Goal: Communication & Community: Answer question/provide support

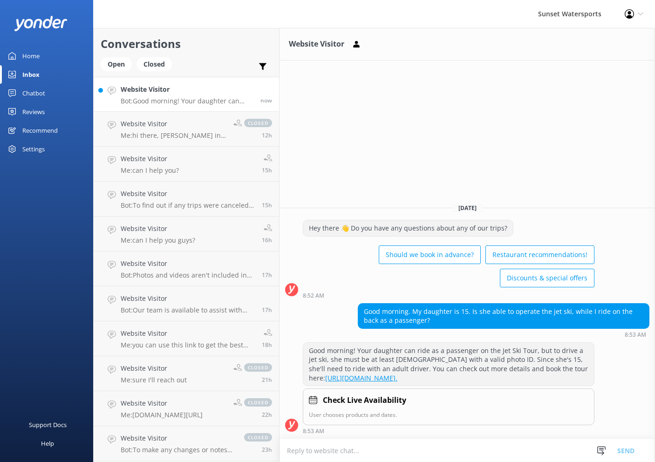
click at [153, 96] on div "Website Visitor Bot: Good morning! Your daughter can ride as a passenger on the…" at bounding box center [187, 94] width 133 height 20
click at [433, 448] on textarea at bounding box center [468, 451] width 376 height 23
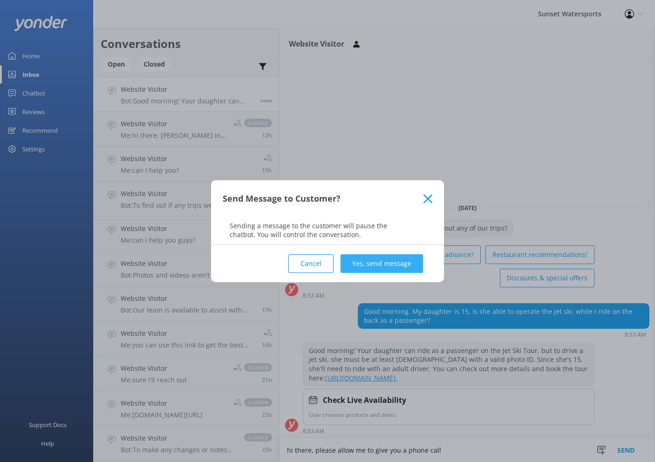
type textarea "hi there, please allow me to give you a phone call"
drag, startPoint x: 400, startPoint y: 258, endPoint x: 410, endPoint y: 266, distance: 12.5
click at [401, 258] on button "Yes, send message" at bounding box center [382, 264] width 83 height 19
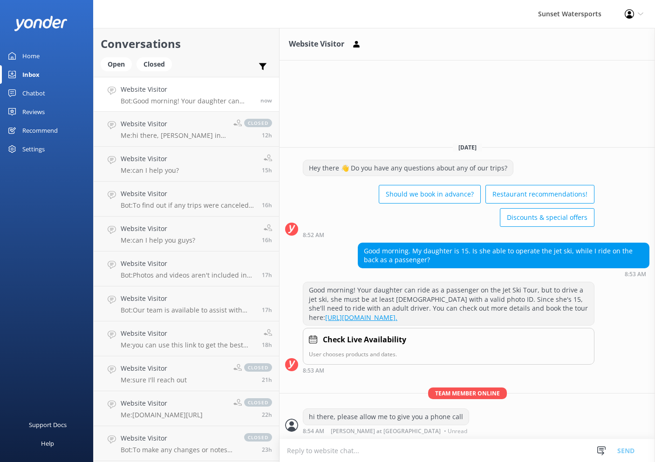
click at [451, 450] on textarea at bounding box center [468, 451] width 376 height 23
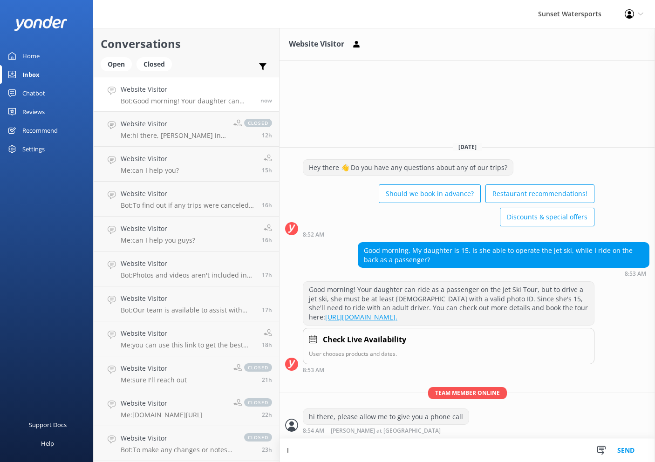
type textarea "I"
click at [394, 448] on textarea at bounding box center [468, 451] width 376 height 23
type textarea "or reach out to me at [PHONE_NUMBER] to discuss"
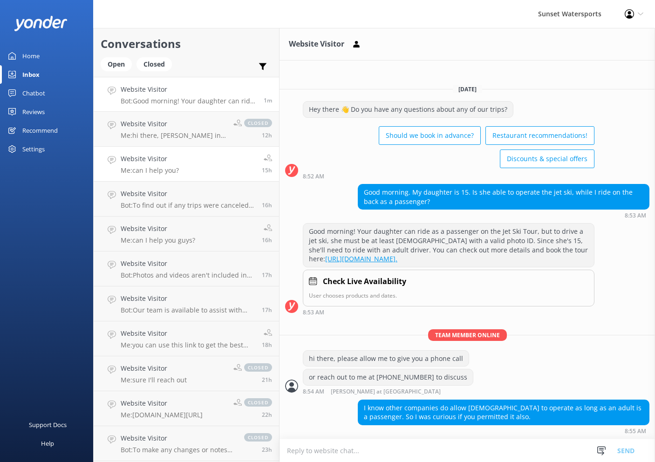
scroll to position [3, 0]
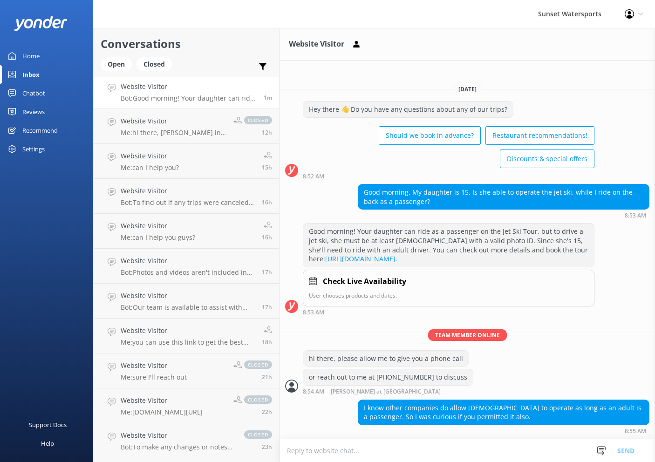
click at [476, 451] on textarea at bounding box center [468, 451] width 376 height 23
type textarea "I can reserve you with a trip that does allow it"
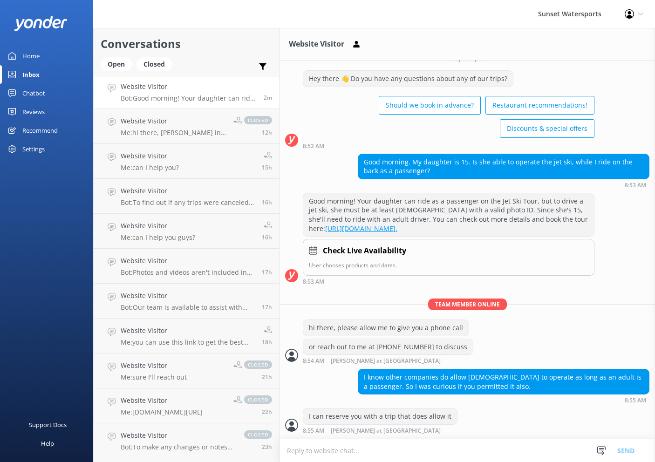
click at [395, 451] on textarea at bounding box center [468, 451] width 376 height 23
type textarea "I"
type textarea "The auto chat is quicker than me lol"
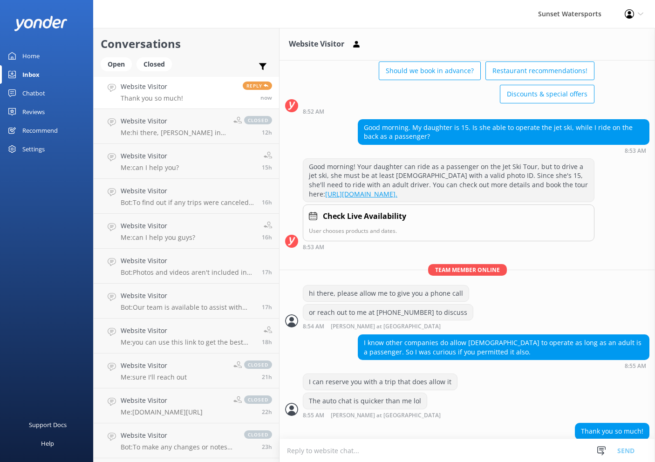
scroll to position [86, 0]
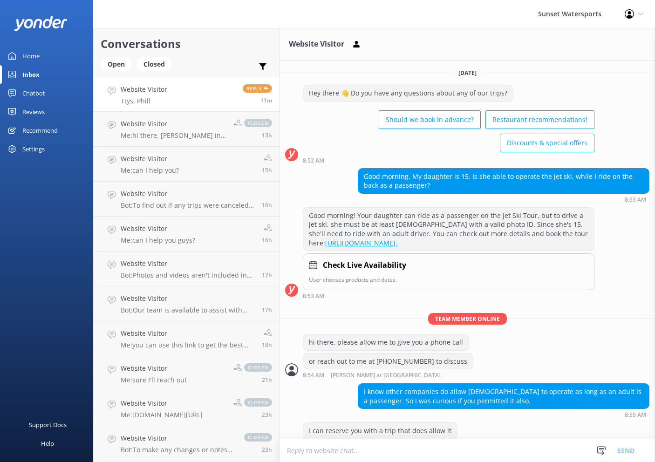
scroll to position [86, 0]
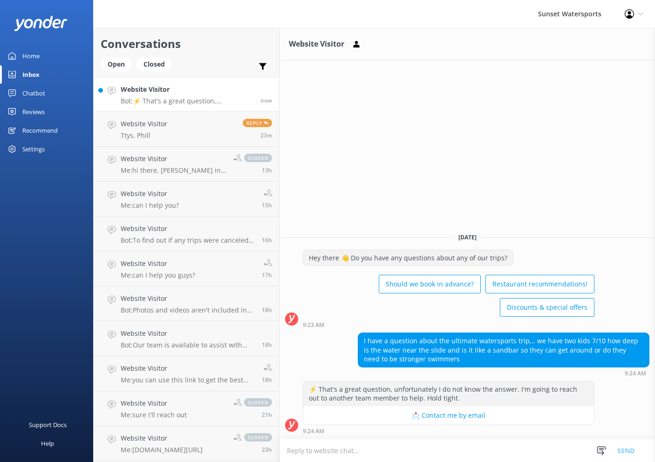
click at [167, 100] on p "Bot: ⚡ That's a great question, unfortunately I do not know the answer. I'm goi…" at bounding box center [187, 101] width 133 height 8
click at [220, 90] on h4 "Website Visitor" at bounding box center [187, 89] width 133 height 10
click at [387, 447] on textarea at bounding box center [468, 451] width 376 height 23
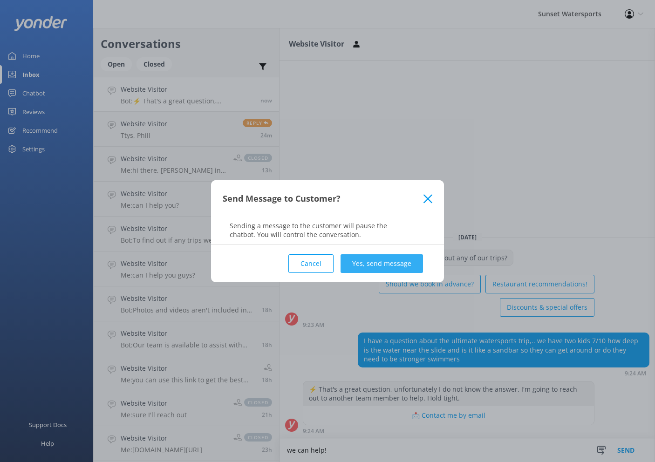
type textarea "we can help!"
click at [378, 258] on button "Yes, send message" at bounding box center [382, 264] width 83 height 19
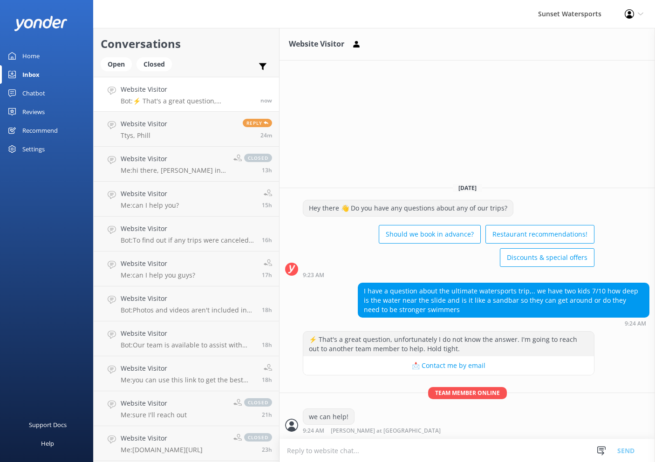
click at [447, 449] on textarea at bounding box center [468, 451] width 376 height 23
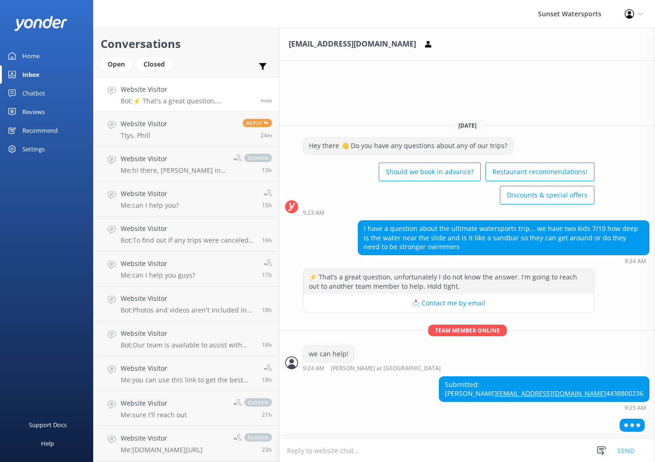
click at [457, 458] on textarea at bounding box center [468, 451] width 376 height 23
type textarea "let me call you in five"
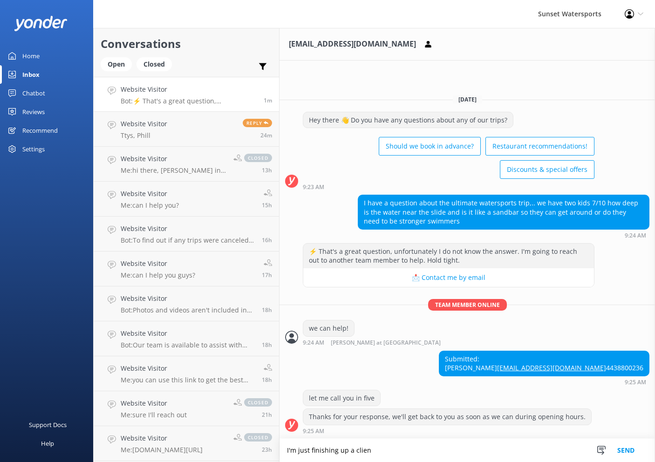
scroll to position [9, 0]
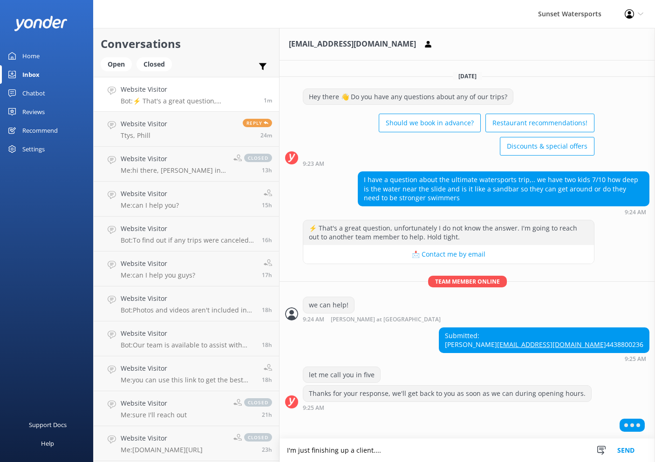
type textarea "I'm just finishing up a client...."
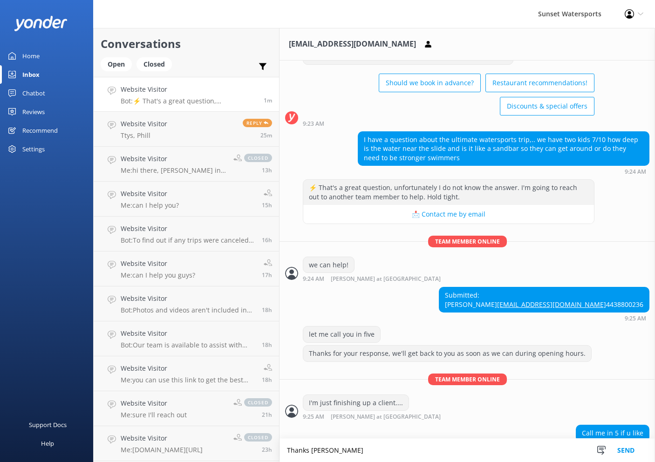
scroll to position [67, 0]
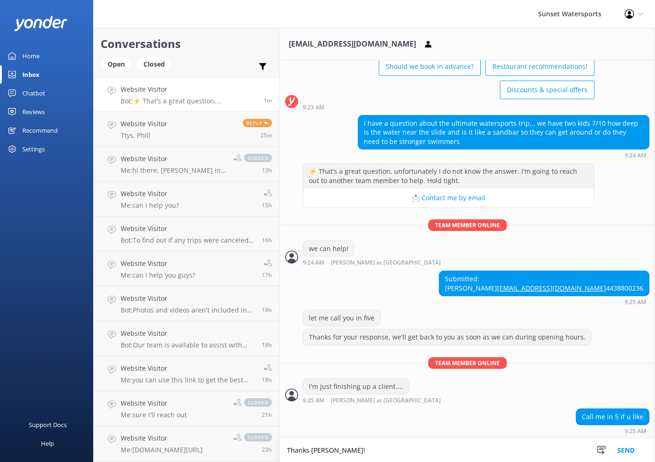
type textarea "Thanks Stacey!"
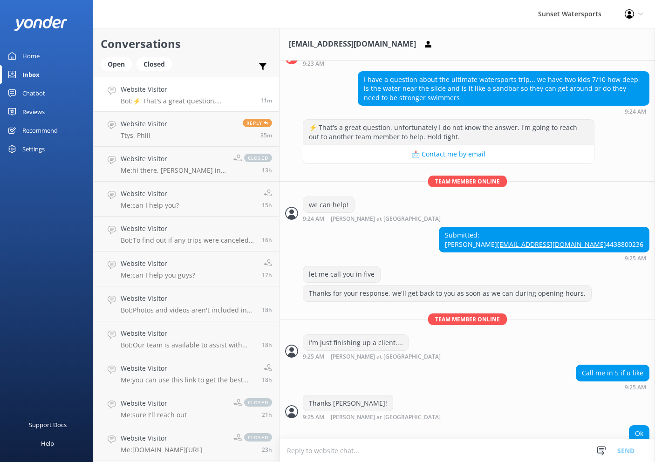
scroll to position [127, 0]
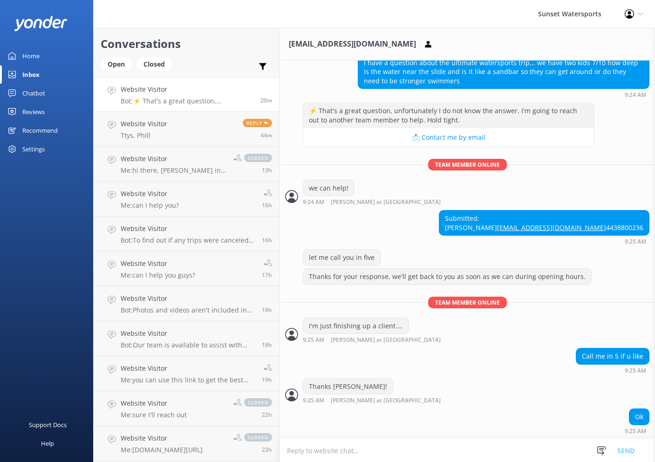
click at [235, 9] on div "Sunset Watersports Profile Settings Logout" at bounding box center [327, 14] width 655 height 28
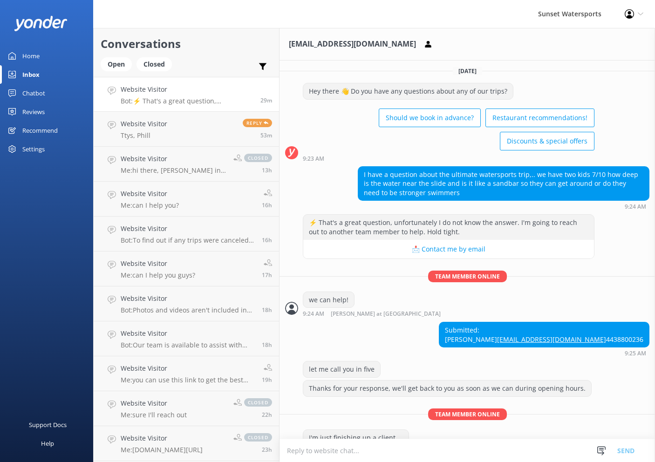
scroll to position [0, 0]
